Goal: Task Accomplishment & Management: Manage account settings

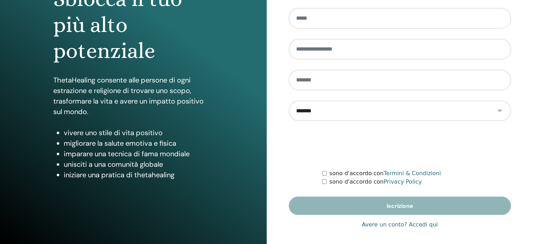
scroll to position [93, 0]
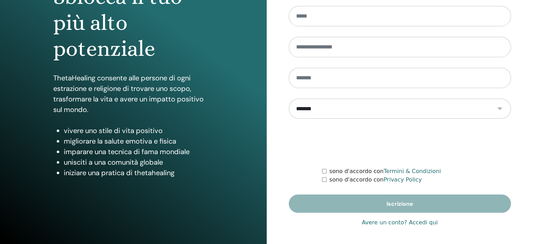
click at [399, 220] on link "Avere un conto? Accedi qui" at bounding box center [400, 222] width 76 height 8
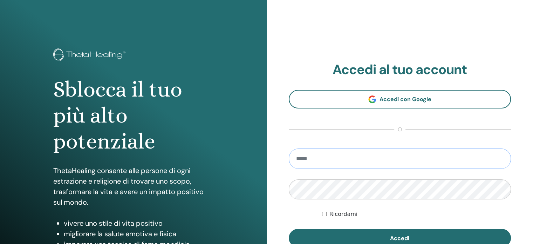
click at [344, 150] on input "email" at bounding box center [400, 158] width 223 height 20
type input "**********"
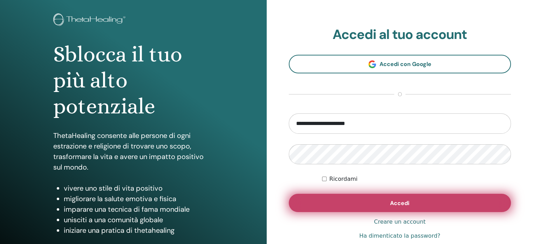
click at [389, 202] on button "Accedi" at bounding box center [400, 203] width 223 height 18
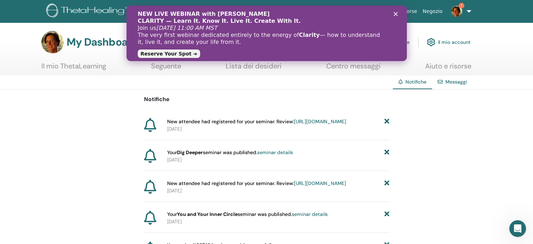
click at [394, 12] on icon "Chiudi" at bounding box center [396, 14] width 4 height 4
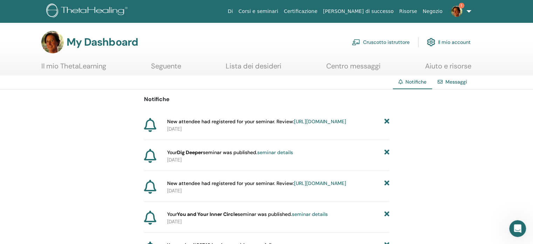
click at [383, 44] on link "Cruscotto istruttore" at bounding box center [381, 41] width 58 height 15
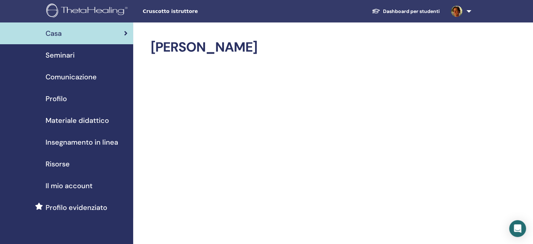
click at [63, 54] on span "Seminari" at bounding box center [60, 55] width 29 height 11
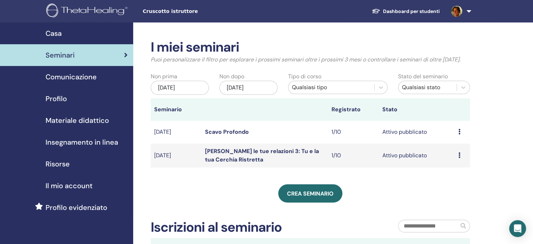
click at [458, 153] on td "Anteprima Modificare Partecipanti Annulla" at bounding box center [462, 155] width 15 height 24
click at [459, 156] on icon at bounding box center [460, 155] width 2 height 6
click at [451, 183] on link "Partecipanti" at bounding box center [457, 182] width 32 height 7
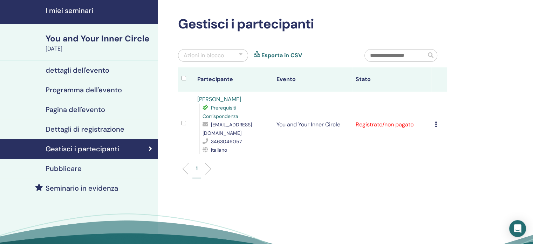
scroll to position [35, 0]
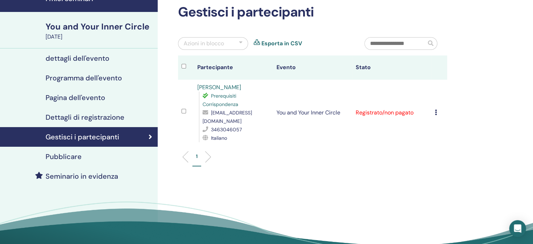
click at [437, 109] on icon at bounding box center [436, 112] width 2 height 6
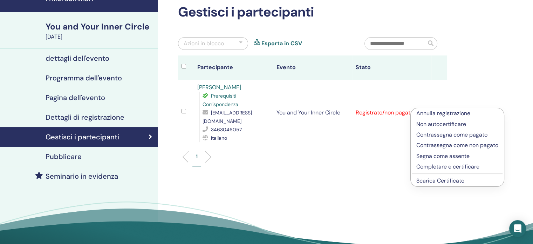
click at [433, 166] on p "Completare e certificare" at bounding box center [458, 166] width 82 height 8
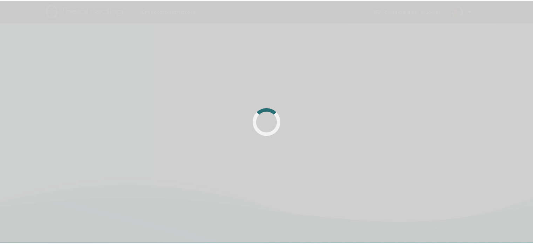
scroll to position [35, 0]
